Goal: Check status: Check status

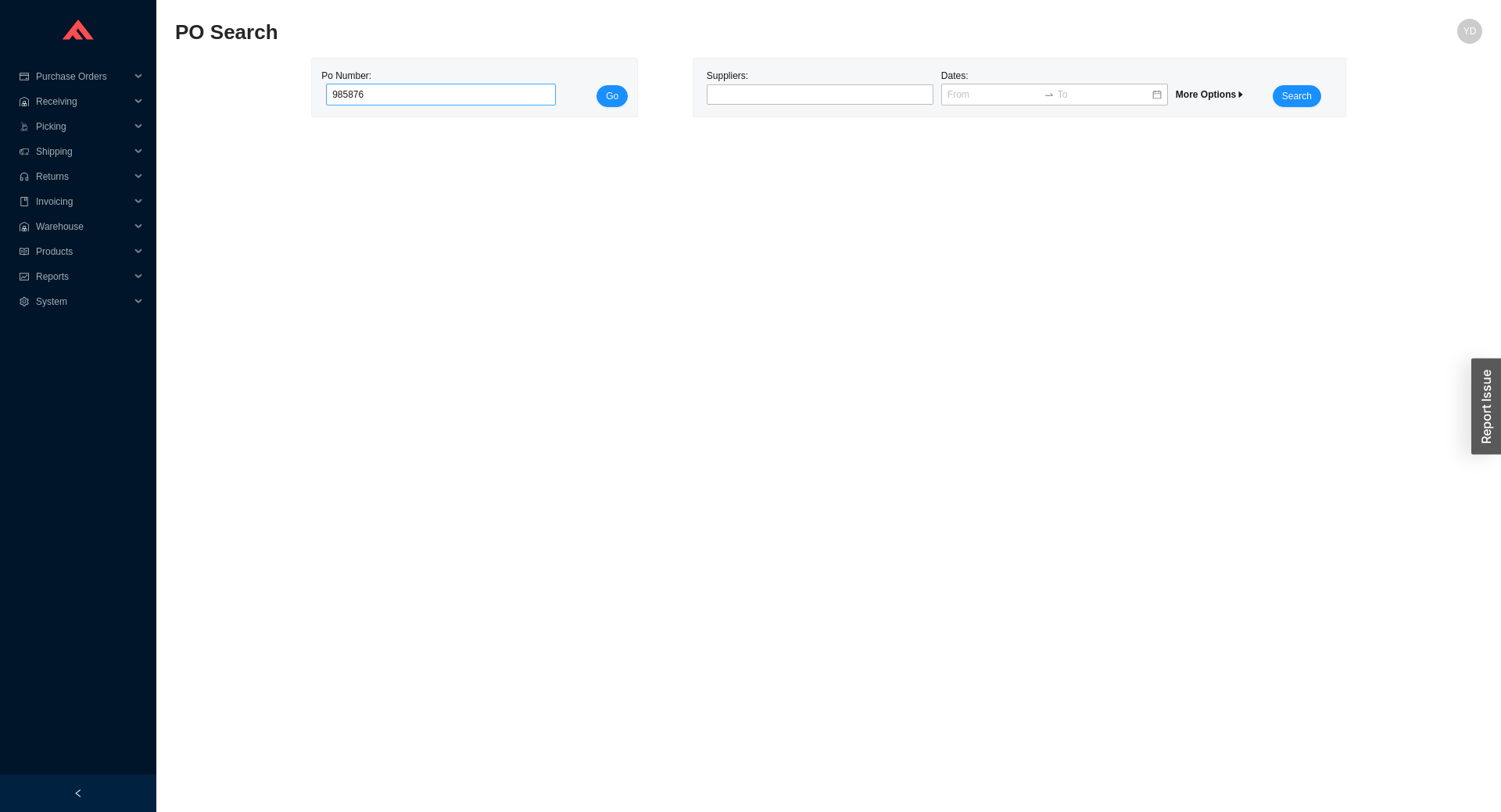
type input "985876"
click at [597, 85] on button "Go" at bounding box center [612, 95] width 31 height 22
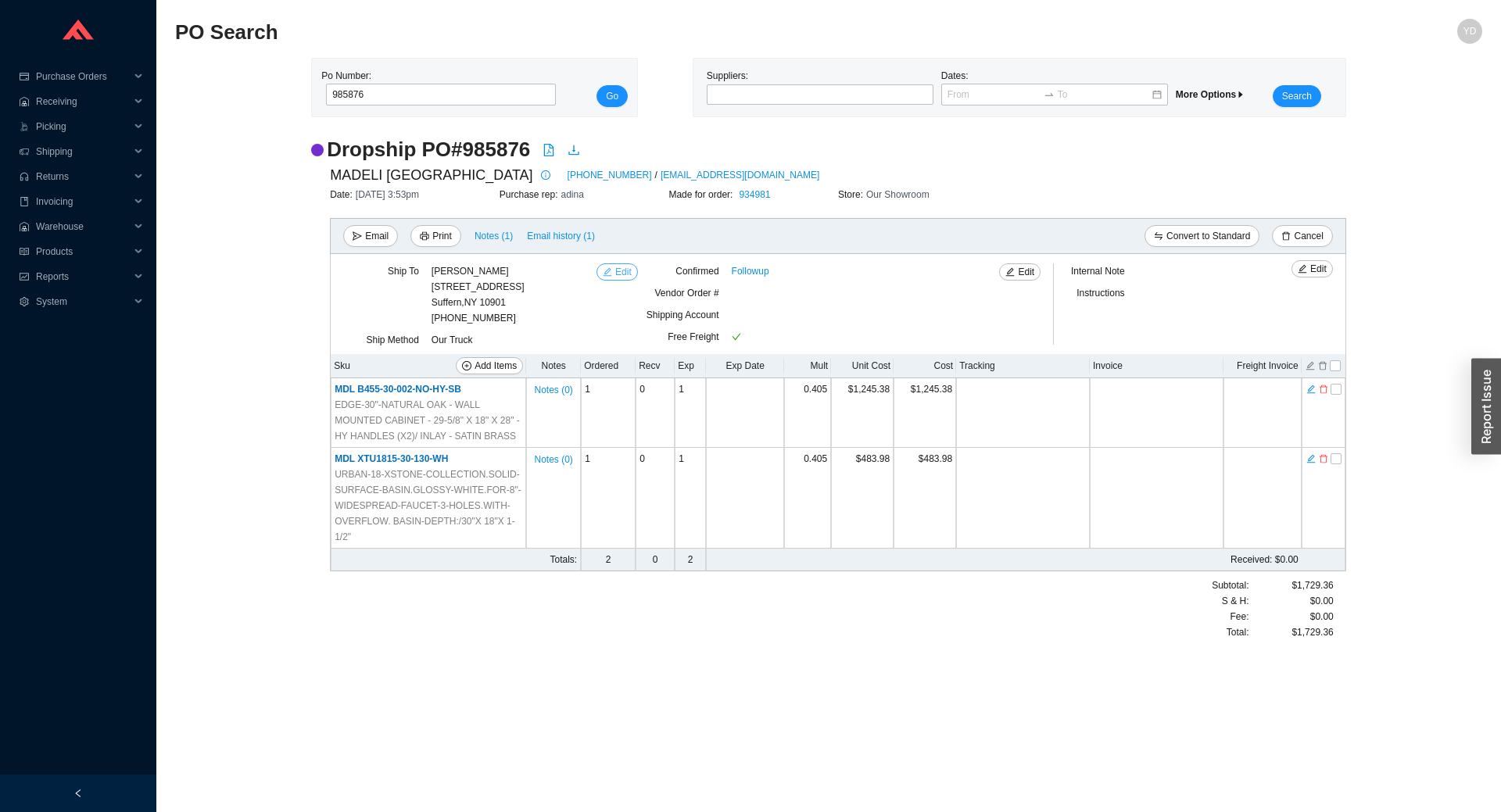
click at [628, 269] on span "Edit" at bounding box center [623, 271] width 16 height 16
click at [551, 156] on icon "file-pdf" at bounding box center [549, 149] width 12 height 12
